Goal: Navigation & Orientation: Find specific page/section

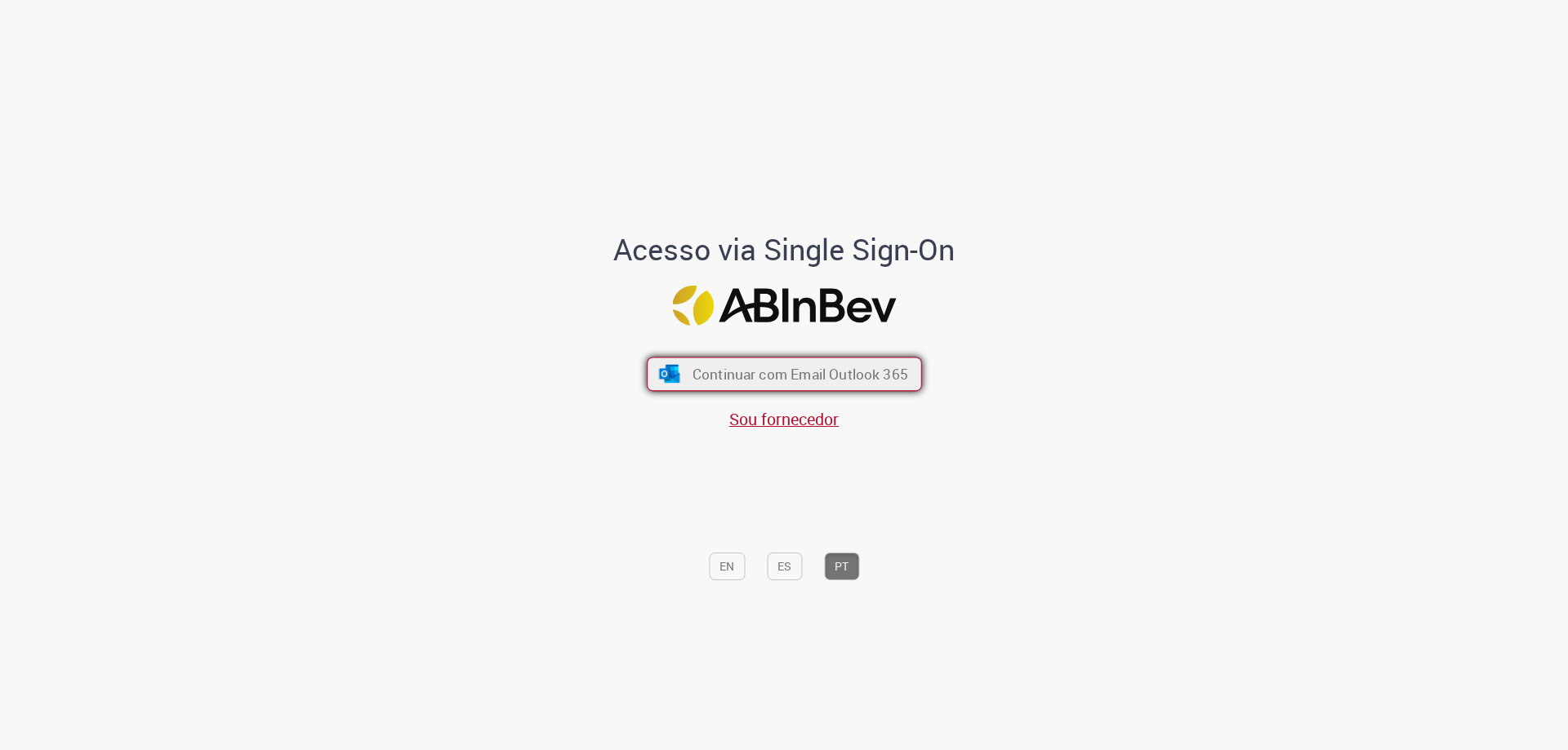
click at [797, 379] on span "Continuar com Email Outlook 365" at bounding box center [799, 375] width 216 height 18
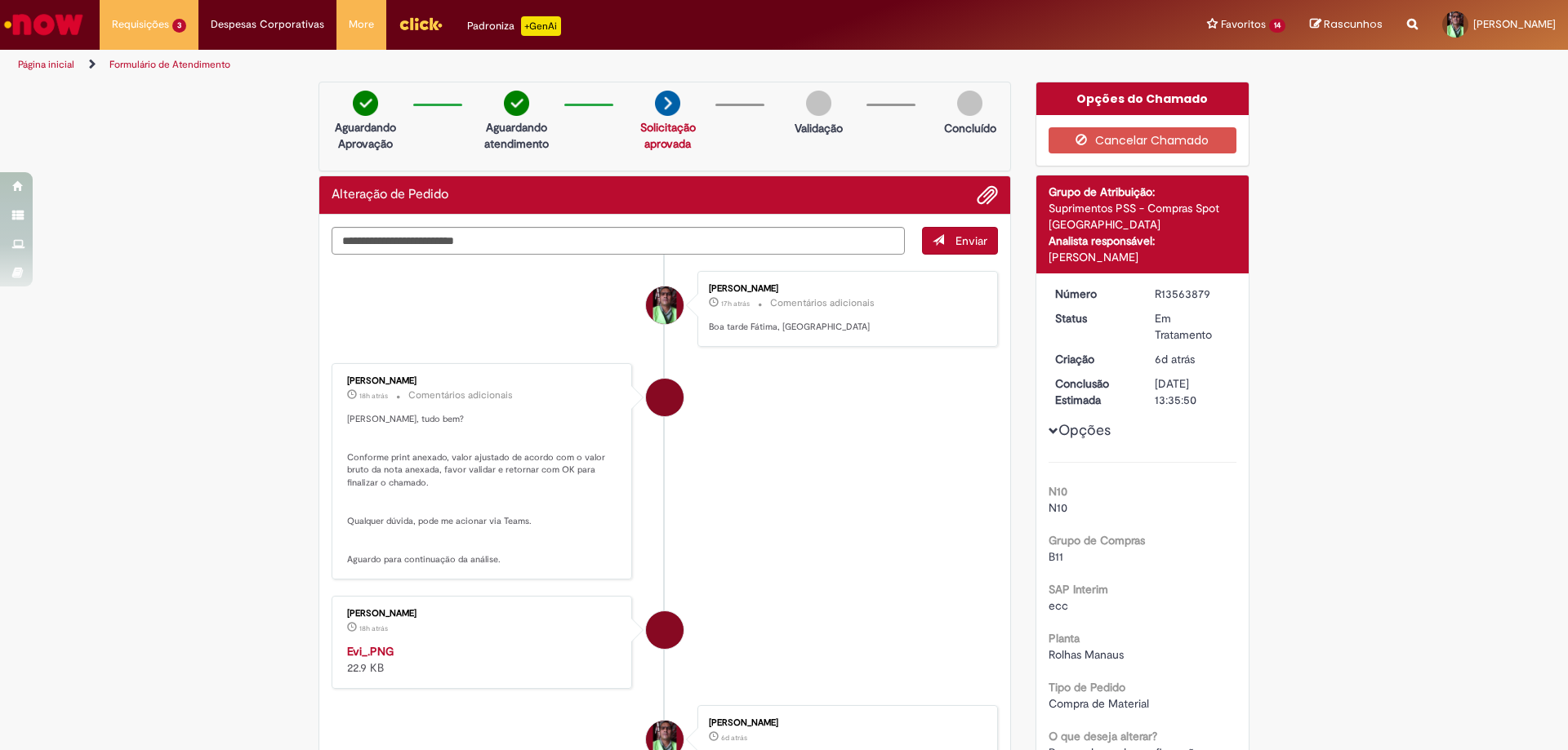
click at [51, 60] on link "Página inicial" at bounding box center [45, 65] width 56 height 13
